Goal: Find specific page/section: Find specific page/section

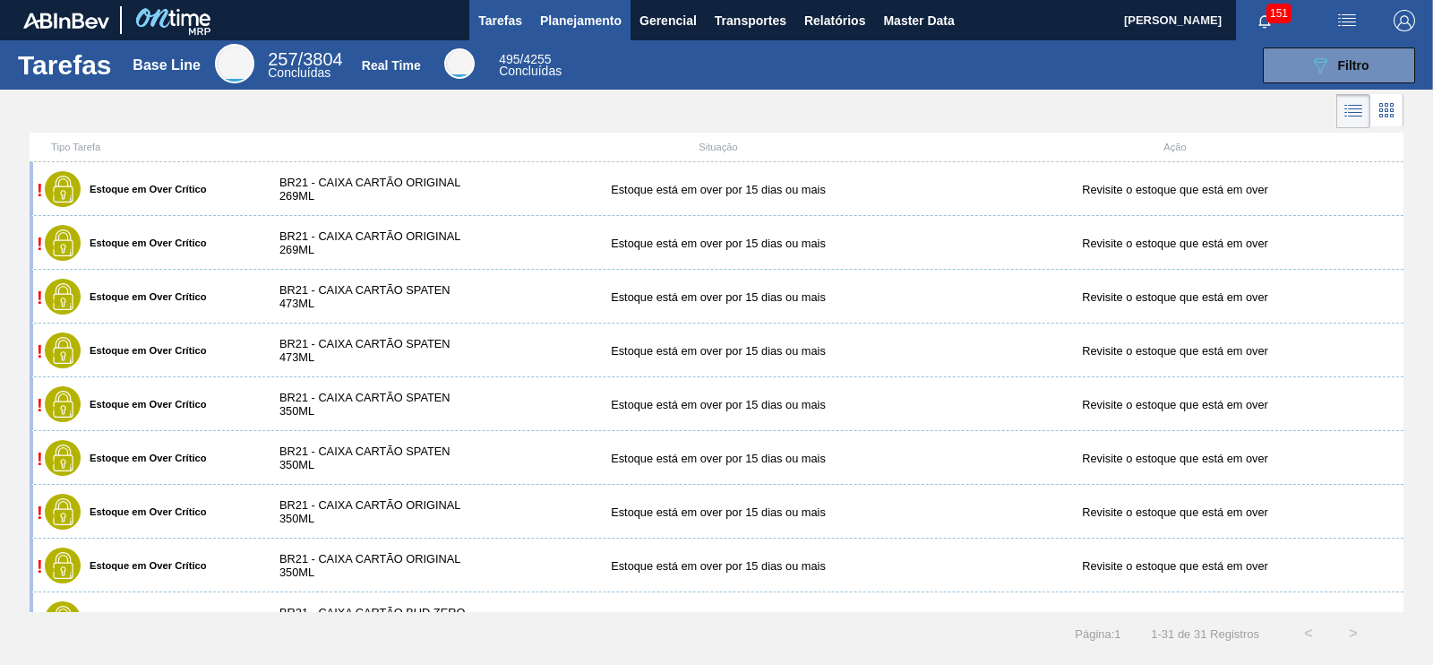
click at [575, 25] on span "Planejamento" at bounding box center [581, 20] width 82 height 21
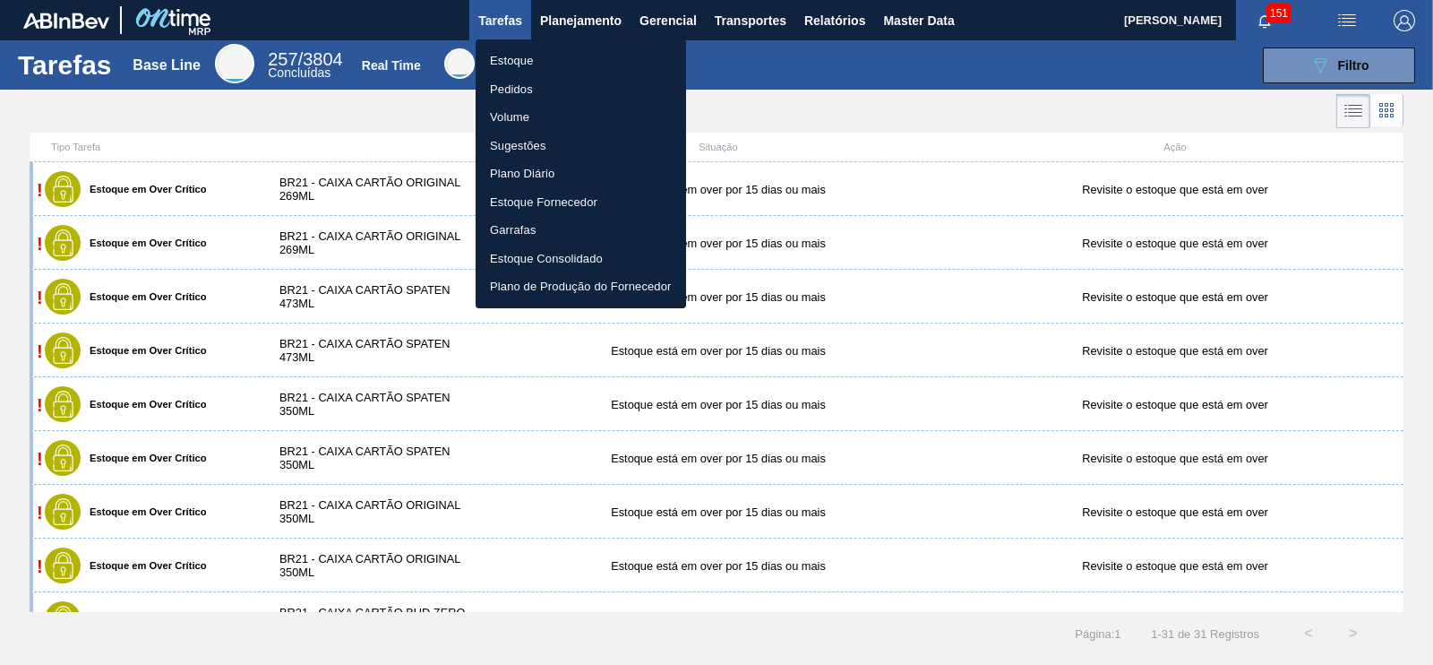
click at [520, 60] on li "Estoque" at bounding box center [581, 61] width 210 height 29
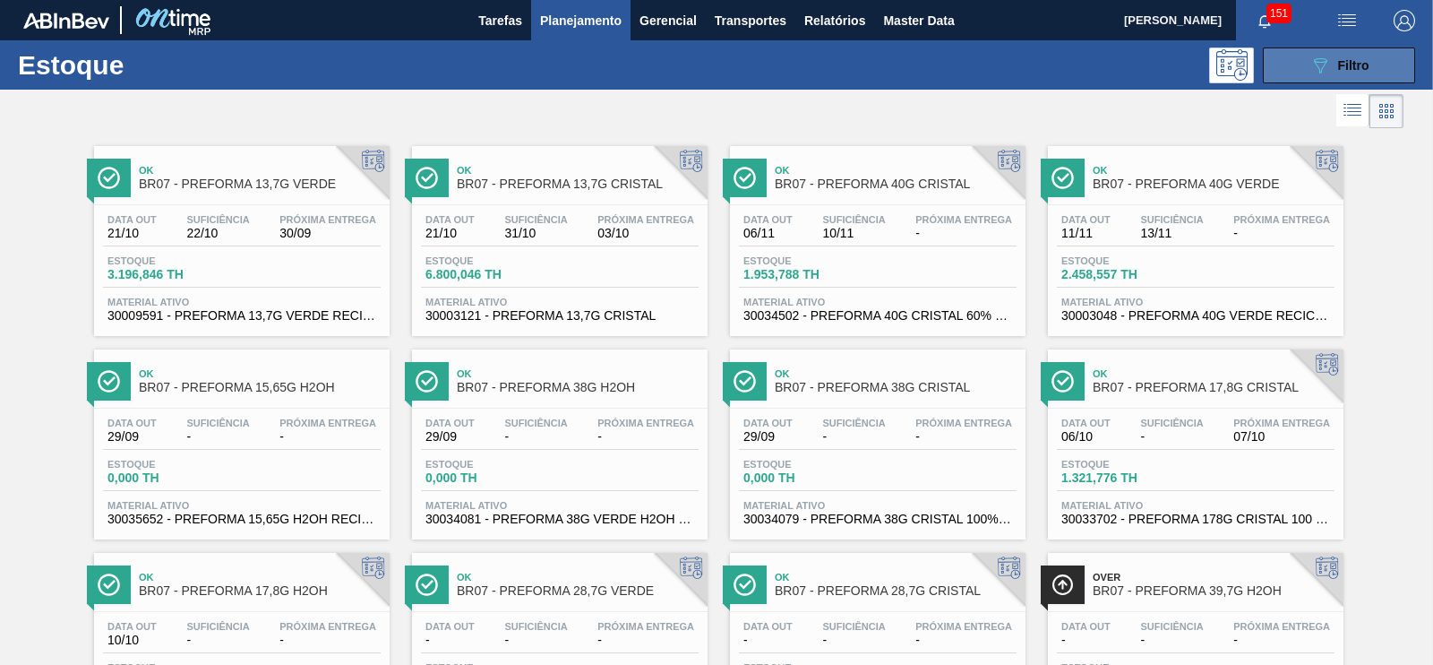
click at [1300, 59] on button "089F7B8B-B2A5-4AFE-B5C0-19BA573D28AC Filtro" at bounding box center [1339, 65] width 152 height 36
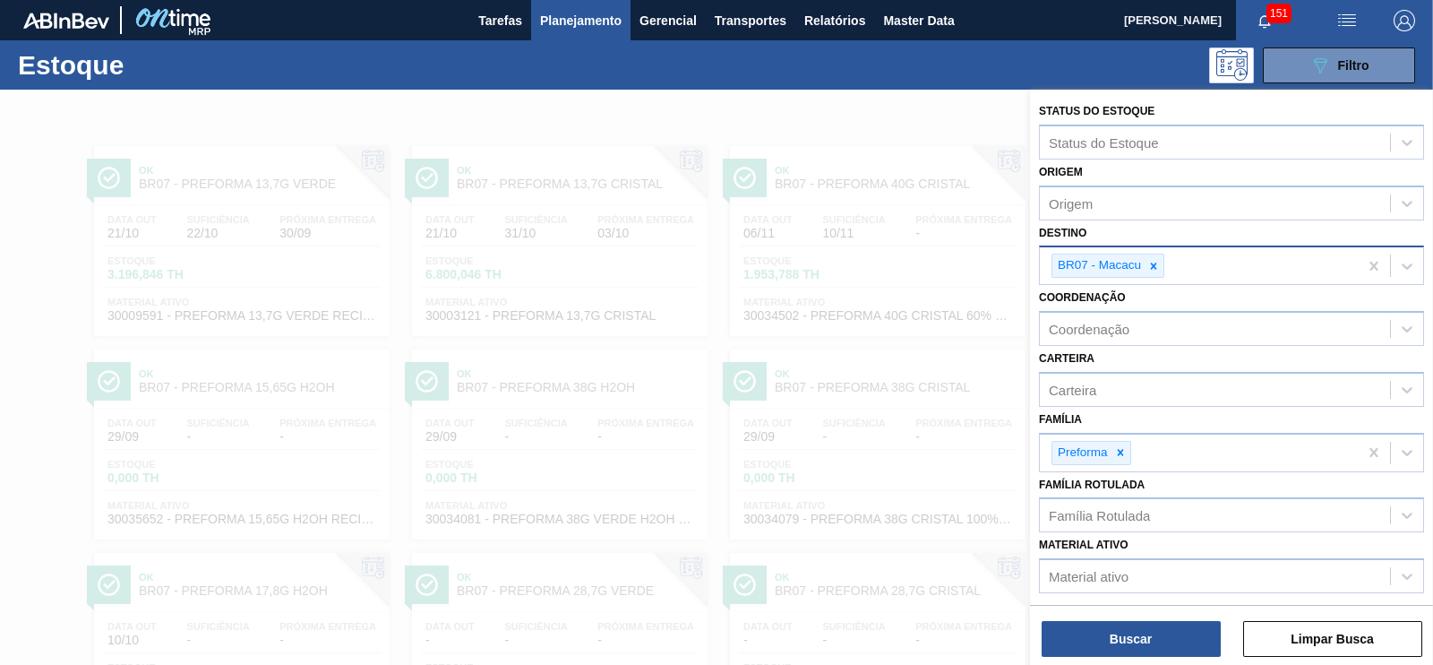
click at [1153, 265] on icon at bounding box center [1154, 265] width 6 height 6
type input "jundi"
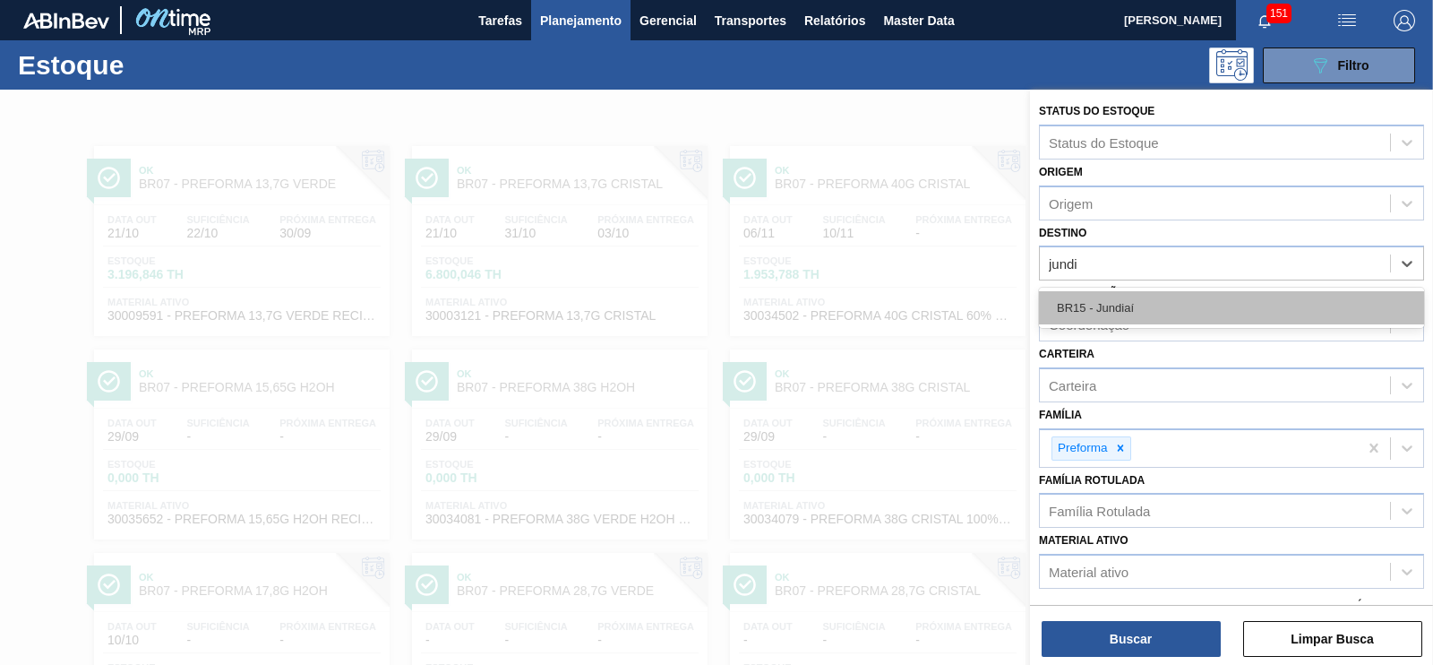
click at [1133, 302] on div "BR15 - Jundiaí" at bounding box center [1231, 307] width 385 height 33
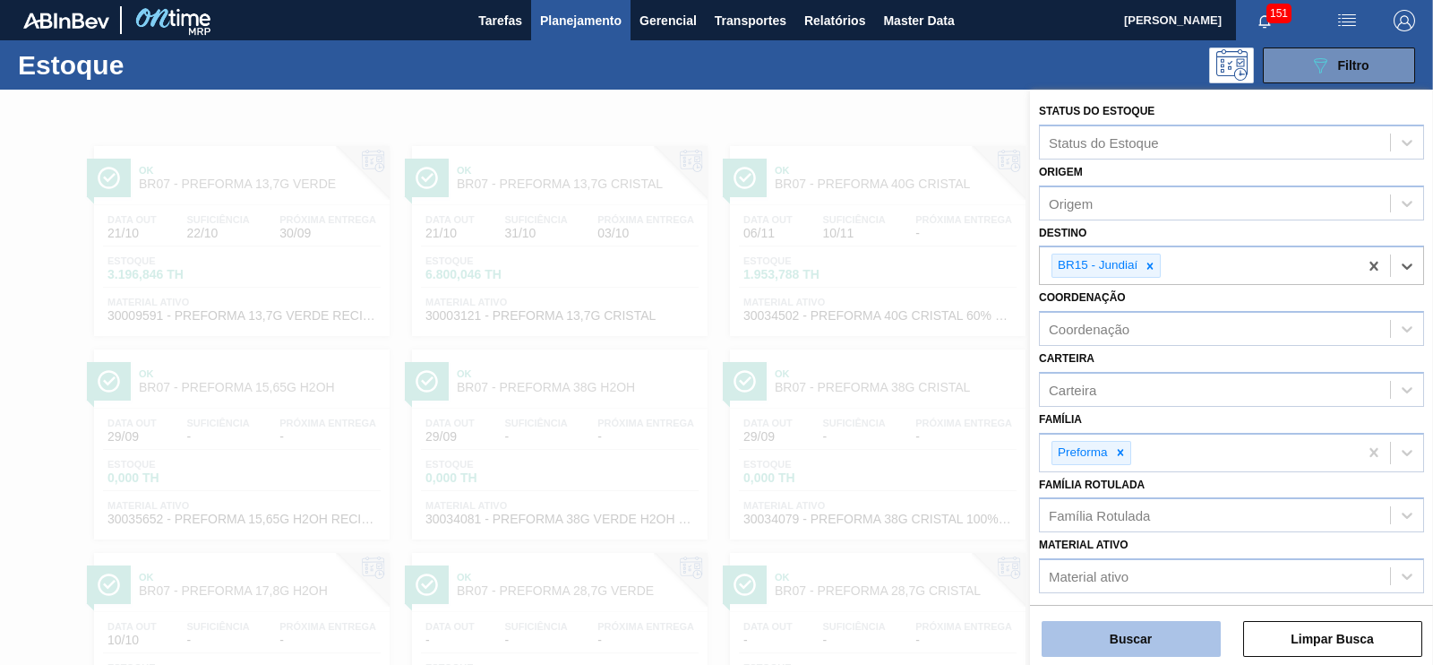
click at [1153, 645] on button "Buscar" at bounding box center [1131, 639] width 179 height 36
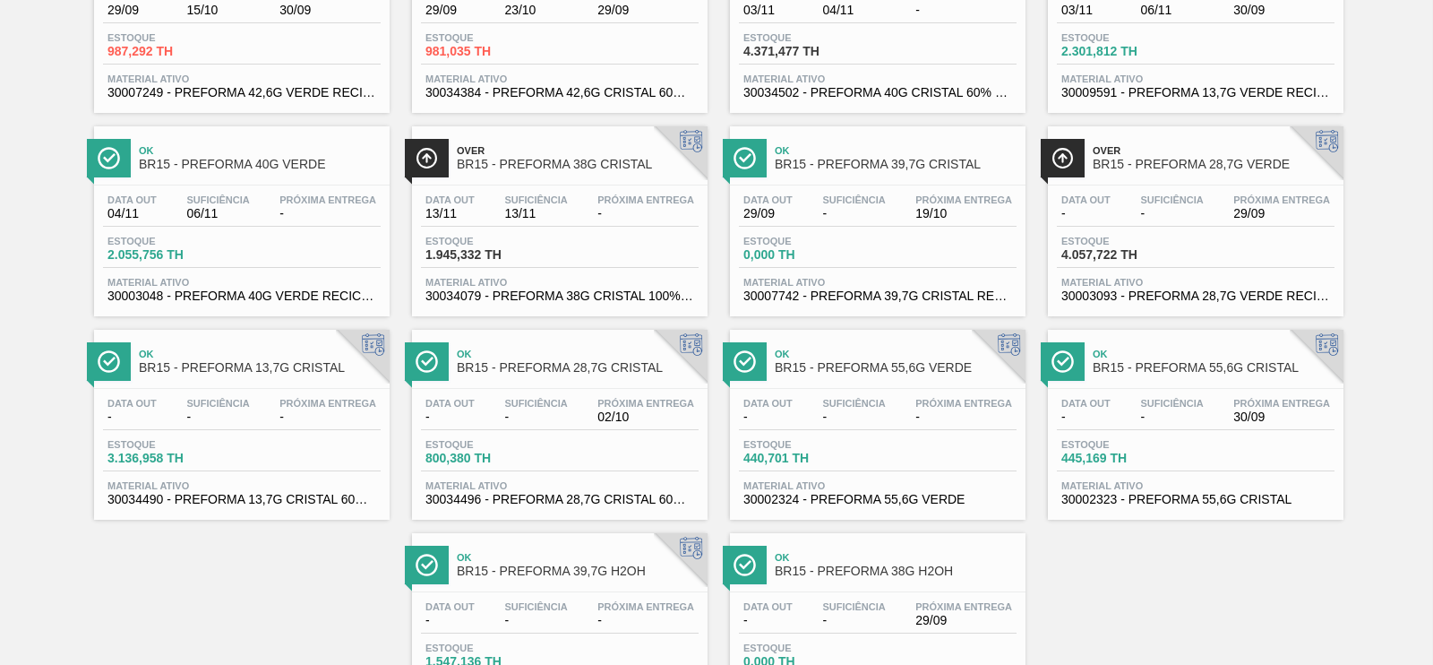
scroll to position [111, 0]
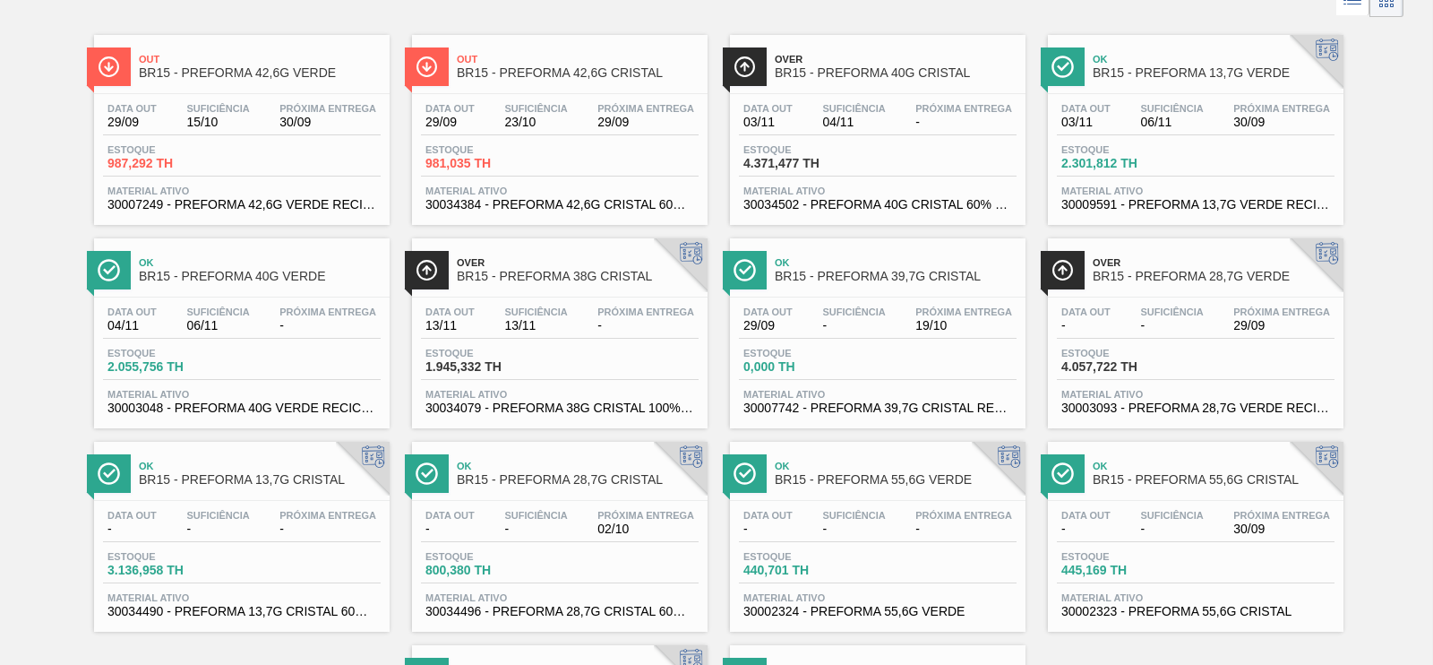
click at [263, 72] on span "BR15 - PREFORMA 42,6G VERDE" at bounding box center [260, 72] width 242 height 13
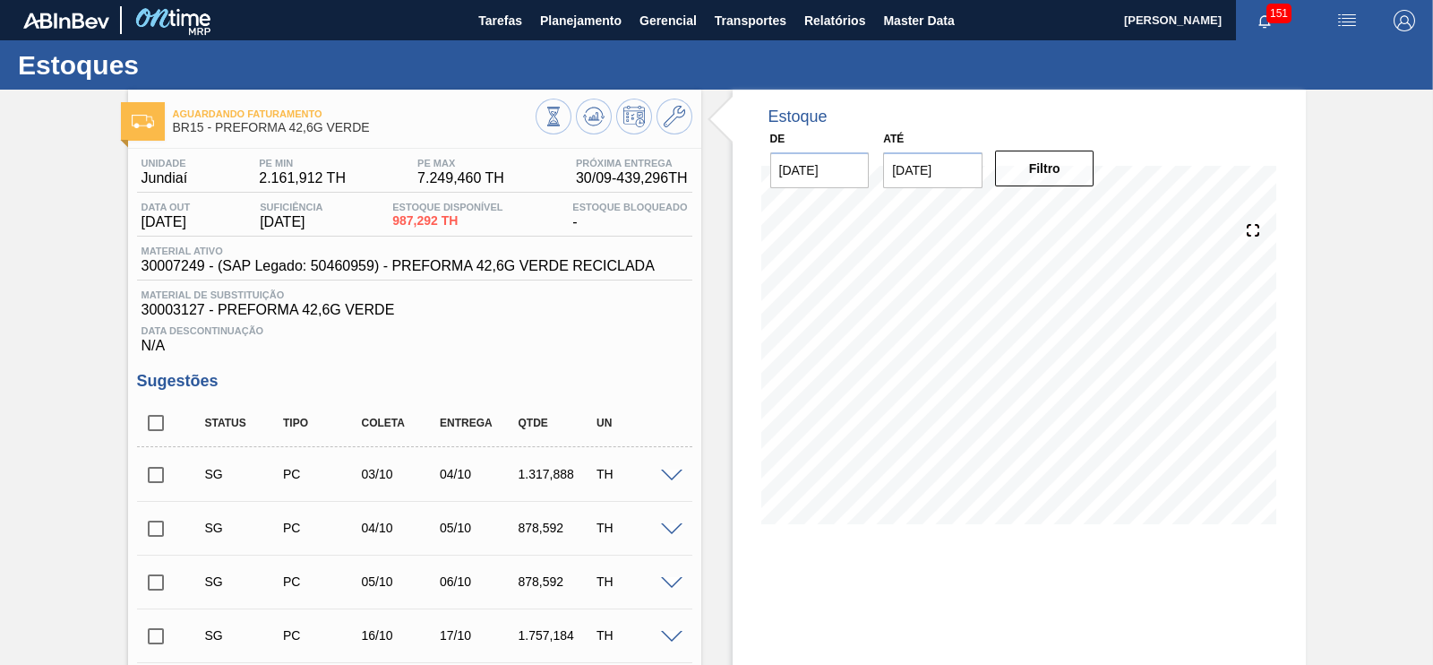
drag, startPoint x: 558, startPoint y: 18, endPoint x: 582, endPoint y: 42, distance: 34.2
click at [555, 18] on span "Planejamento" at bounding box center [581, 20] width 82 height 21
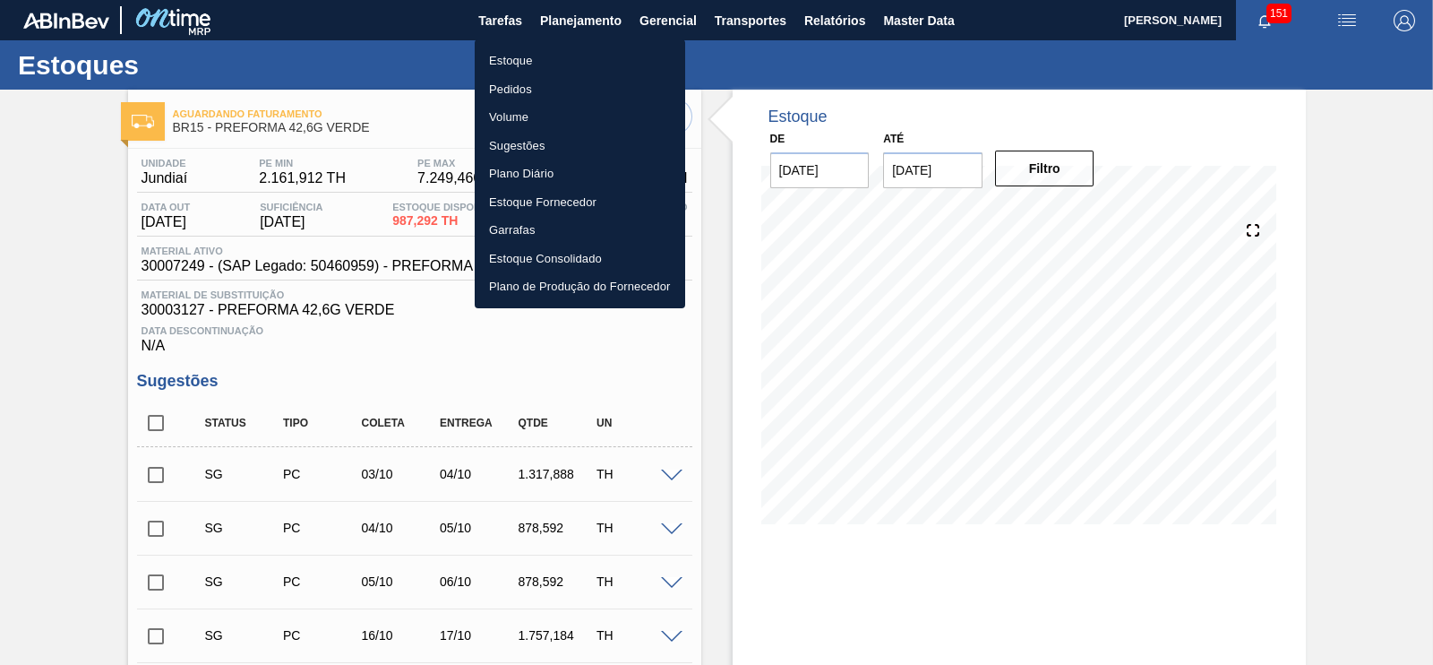
click at [515, 65] on li "Estoque" at bounding box center [580, 61] width 210 height 29
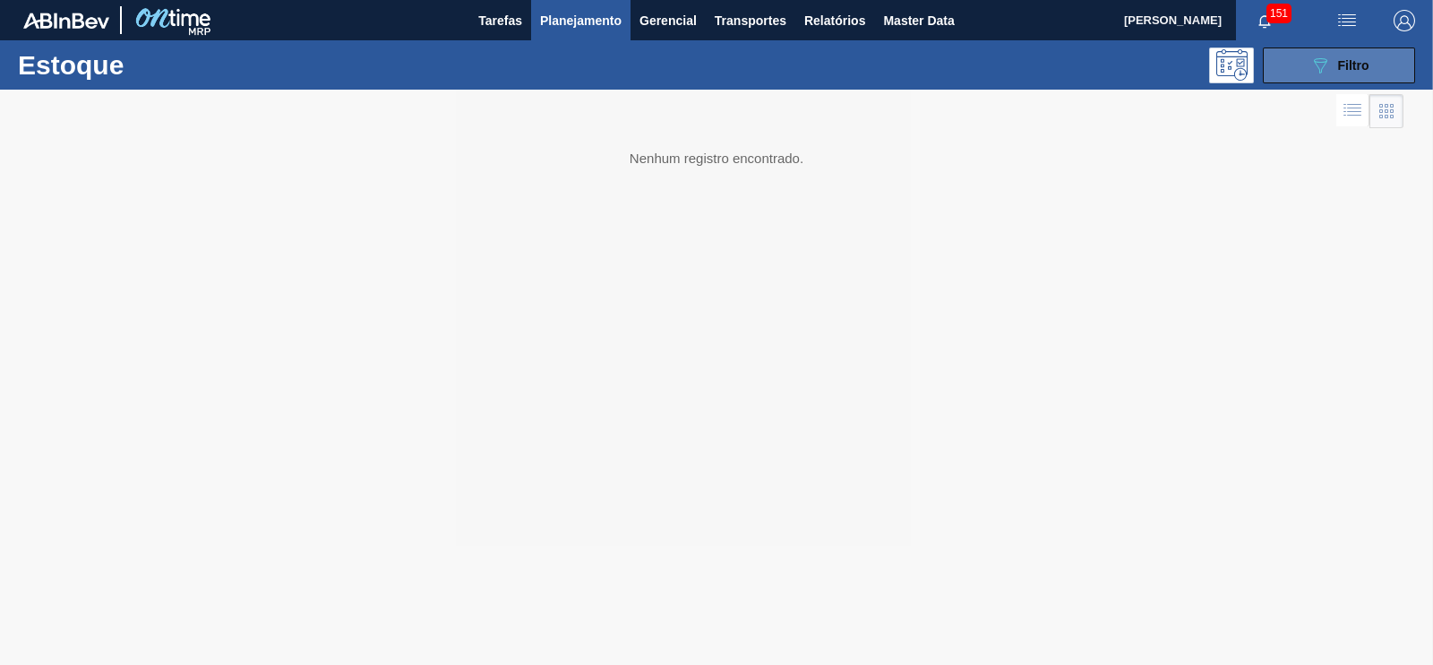
click at [1313, 64] on icon "089F7B8B-B2A5-4AFE-B5C0-19BA573D28AC" at bounding box center [1320, 65] width 21 height 21
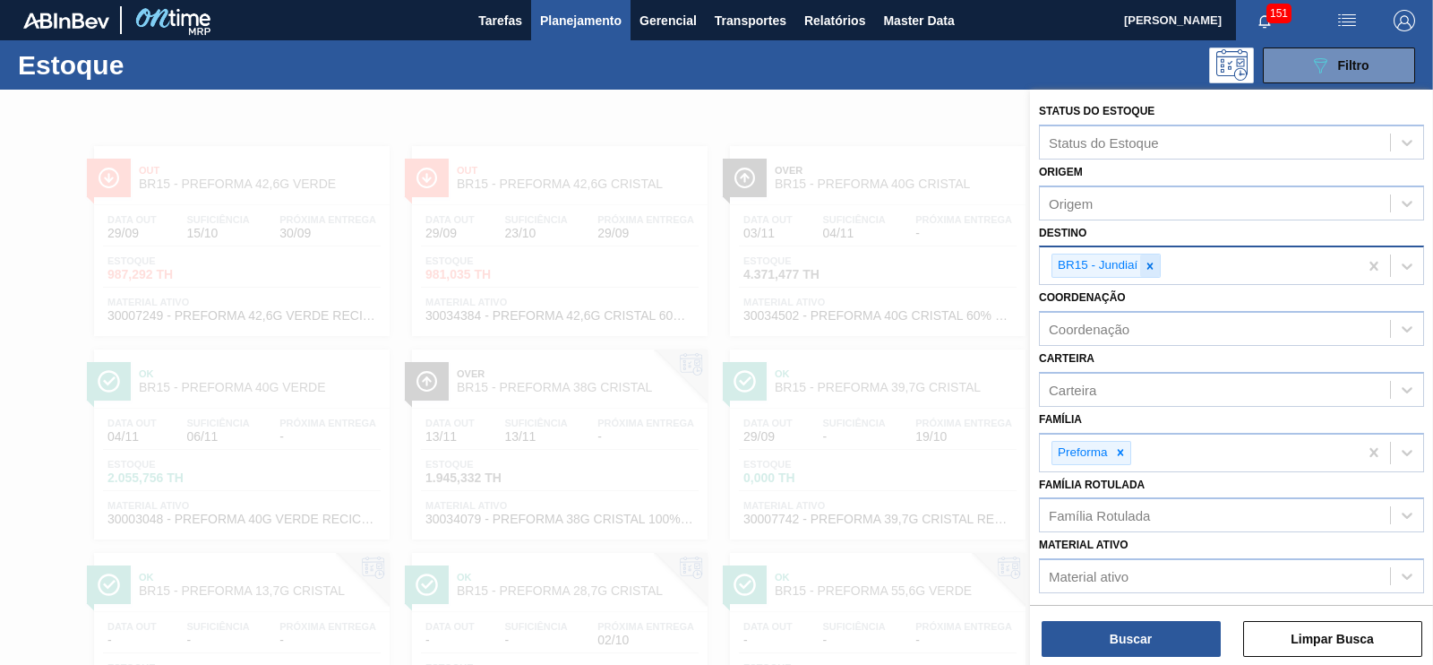
click at [1152, 271] on icon at bounding box center [1150, 266] width 13 height 13
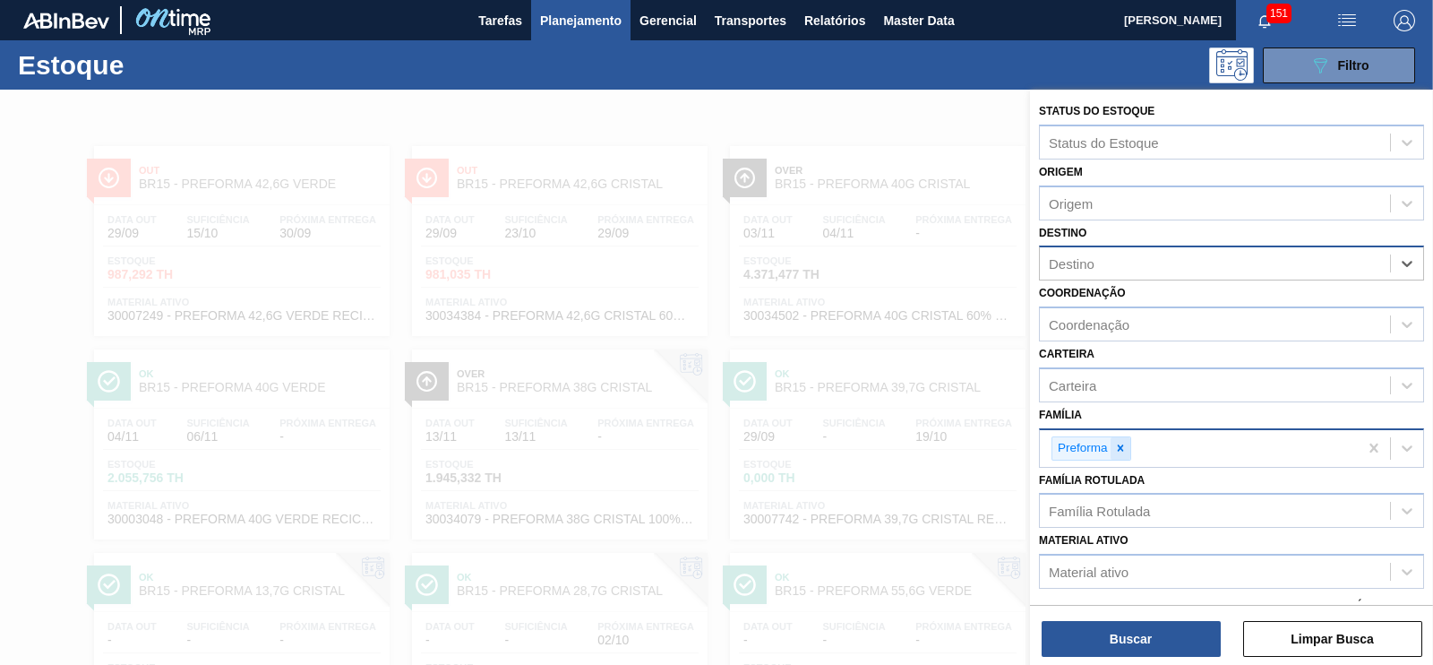
click at [1121, 445] on icon at bounding box center [1120, 448] width 13 height 13
click at [587, 23] on span "Planejamento" at bounding box center [581, 20] width 82 height 21
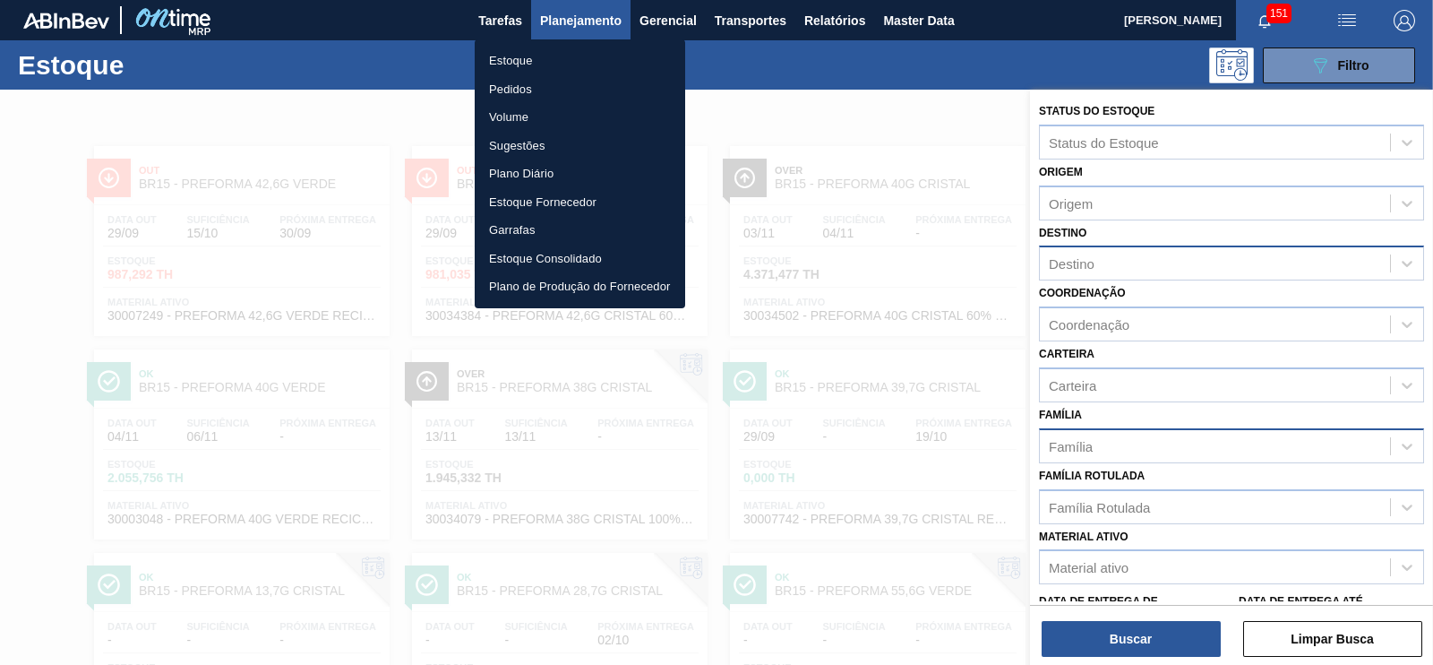
click at [520, 92] on li "Pedidos" at bounding box center [580, 89] width 210 height 29
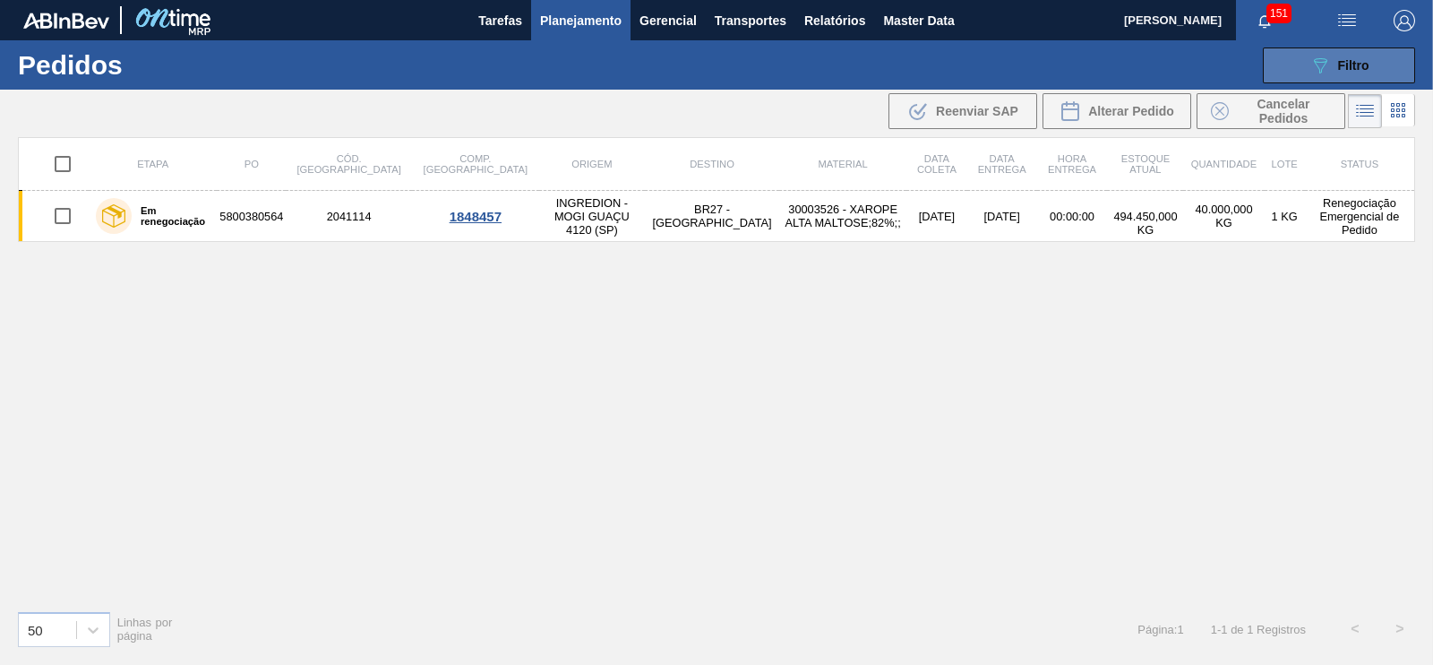
click at [1349, 65] on span "Filtro" at bounding box center [1353, 65] width 31 height 14
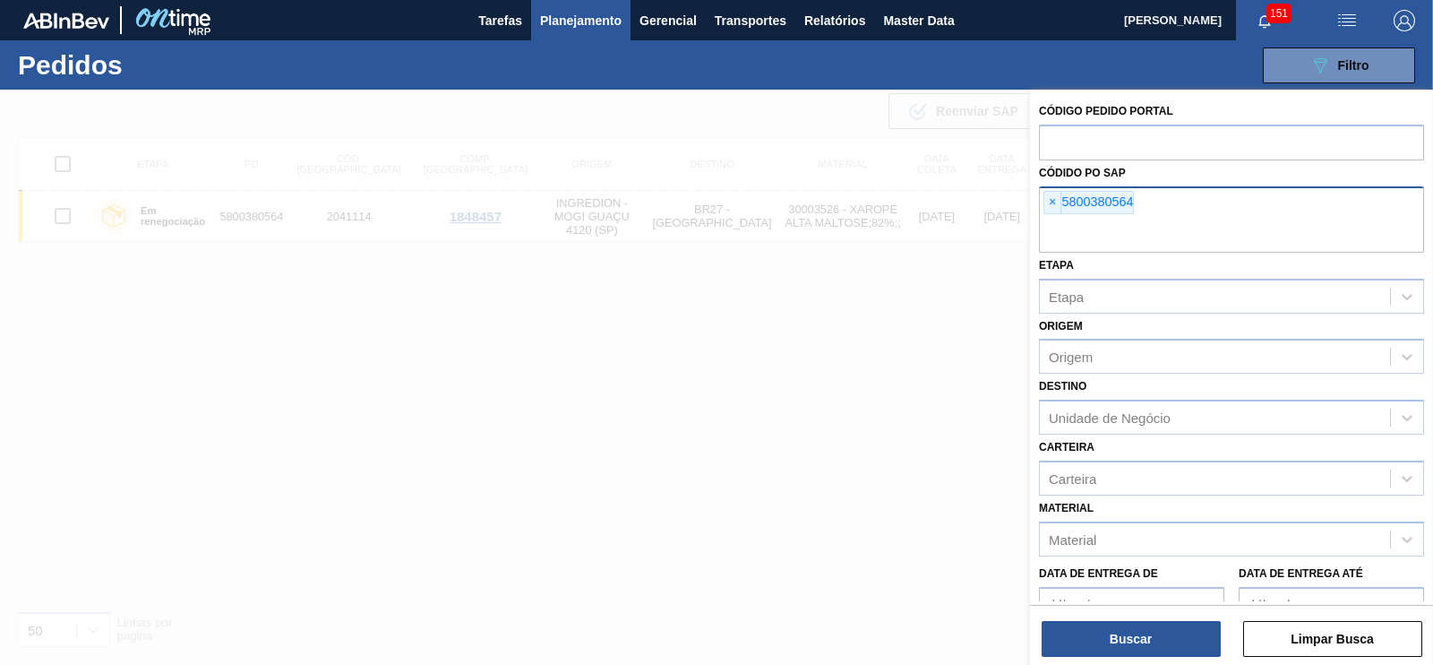
click at [1047, 209] on span "×" at bounding box center [1052, 202] width 17 height 21
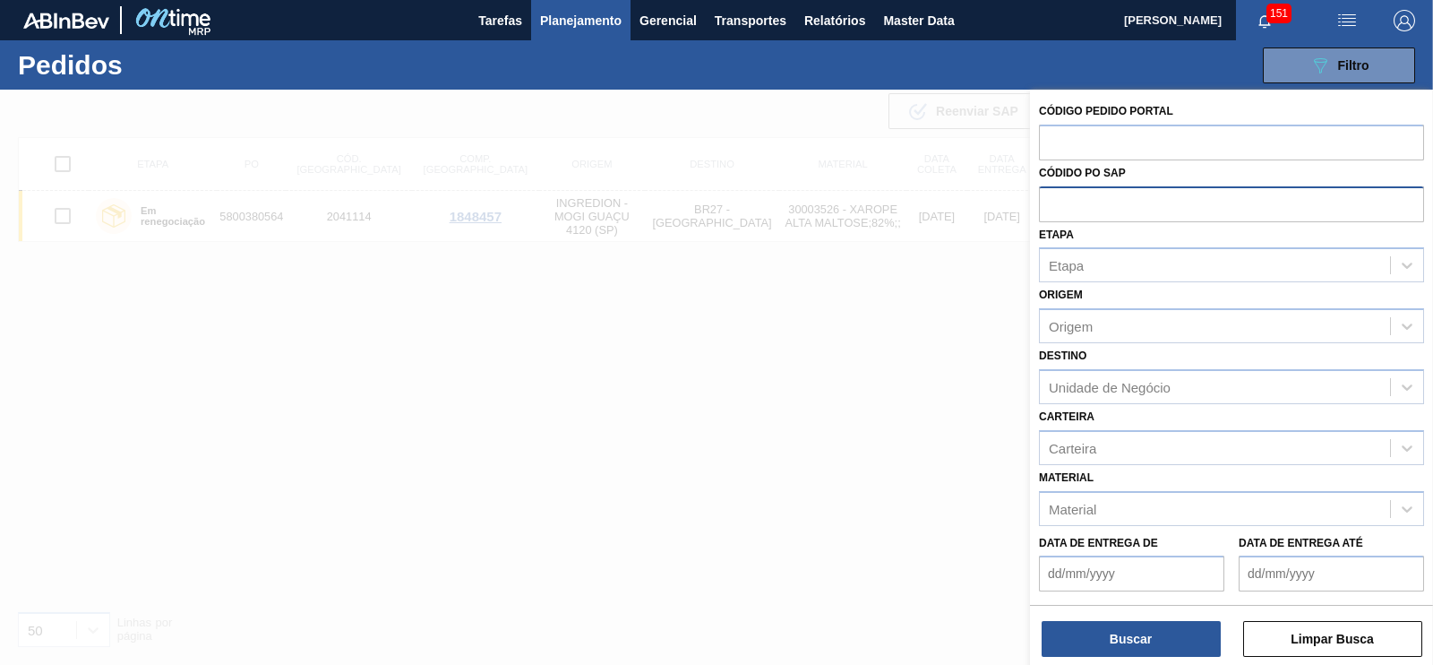
paste input "text"
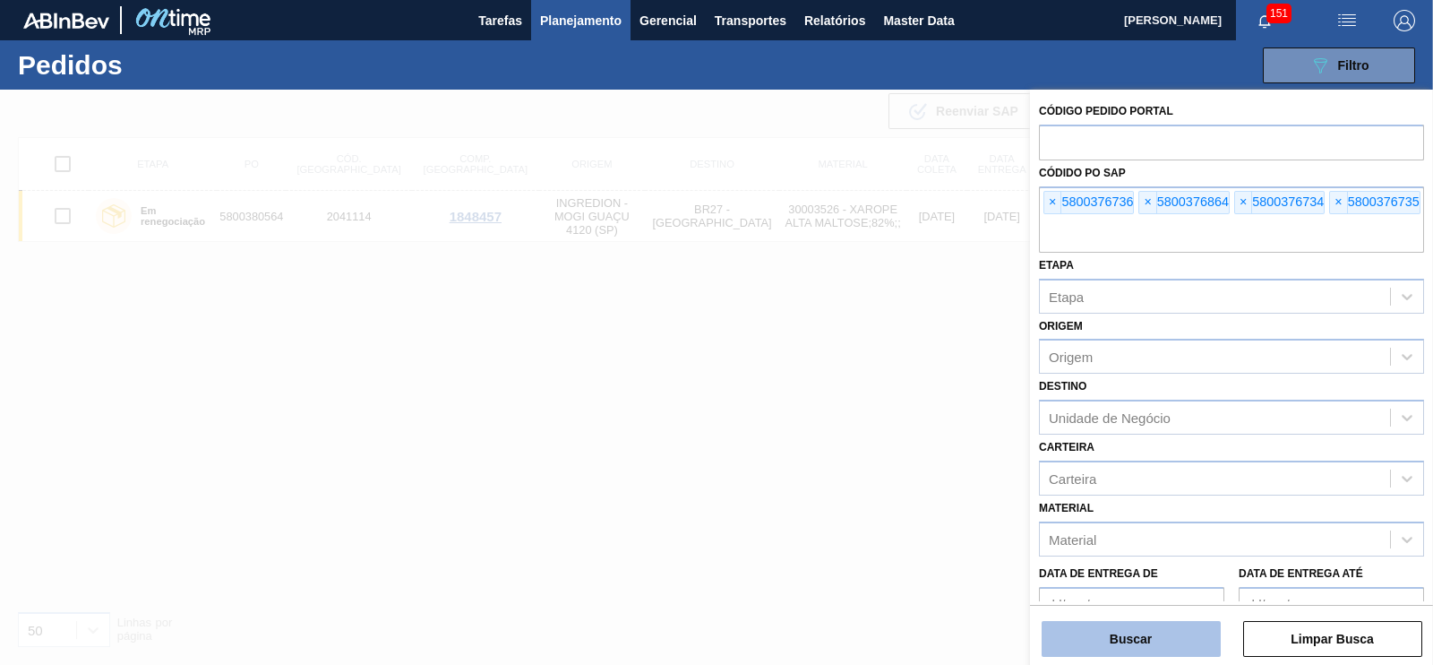
click at [1151, 633] on button "Buscar" at bounding box center [1131, 639] width 179 height 36
